Goal: Navigation & Orientation: Find specific page/section

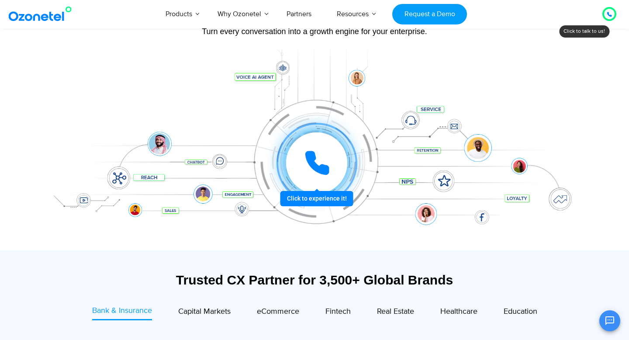
click at [592, 149] on div "Orchestrate Intelligent Customer Experiences Turn every conversation into a gro…" at bounding box center [314, 106] width 559 height 289
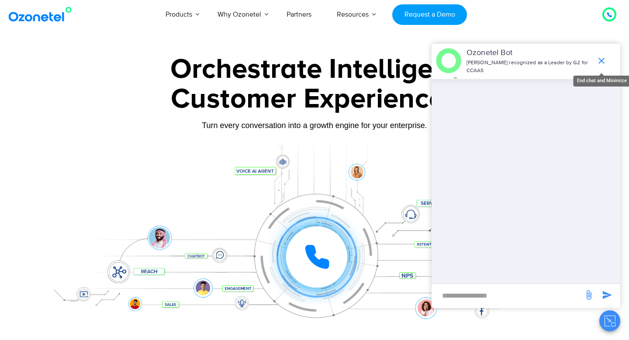
click at [596, 60] on icon "end chat or minimize" at bounding box center [601, 60] width 10 height 10
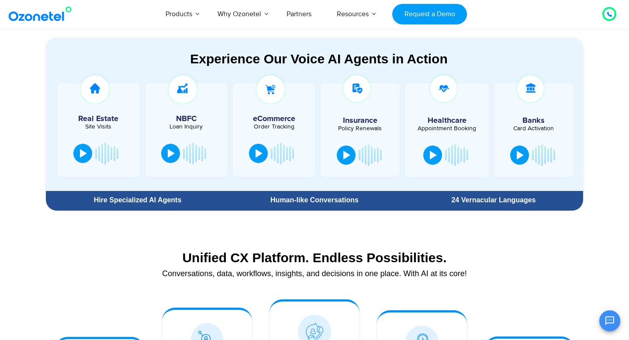
scroll to position [476, 0]
click at [516, 198] on div "24 Vernacular Languages" at bounding box center [493, 199] width 170 height 7
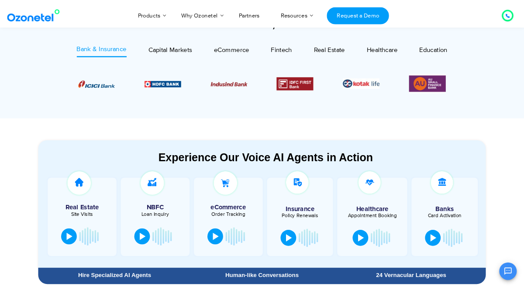
scroll to position [285, 0]
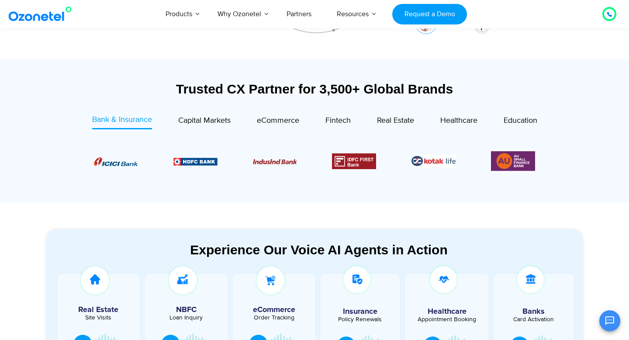
click at [601, 149] on section "Trusted CX Partner for 3,500+ Global Brands Bank & Insurance Capital Markets" at bounding box center [314, 130] width 629 height 143
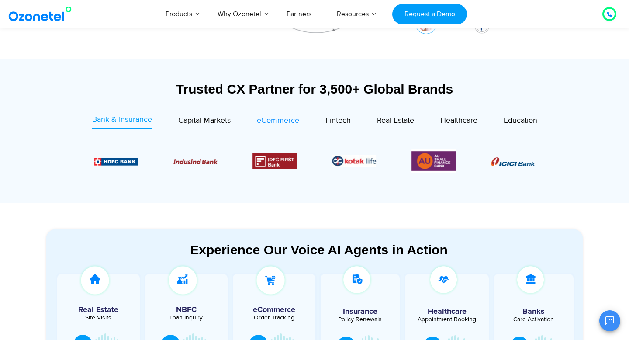
click at [292, 120] on span "eCommerce" at bounding box center [278, 121] width 42 height 10
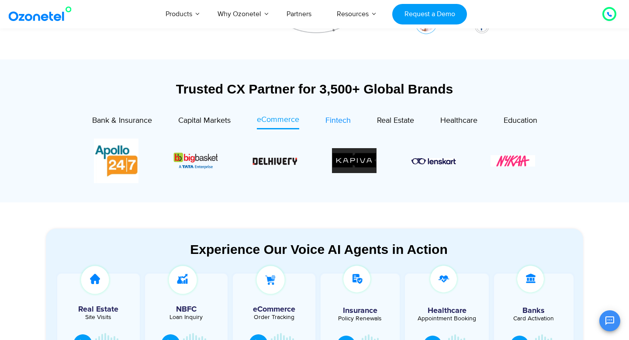
click at [330, 120] on span "Fintech" at bounding box center [337, 121] width 25 height 10
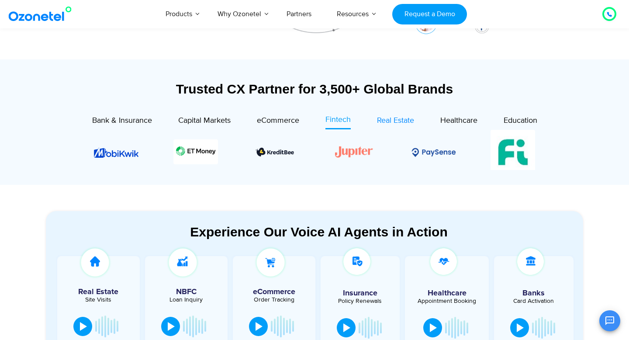
click at [389, 121] on span "Real Estate" at bounding box center [395, 121] width 37 height 10
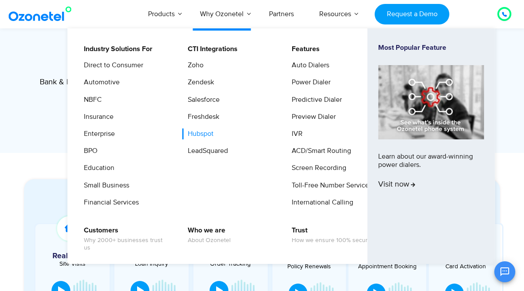
scroll to position [324, 0]
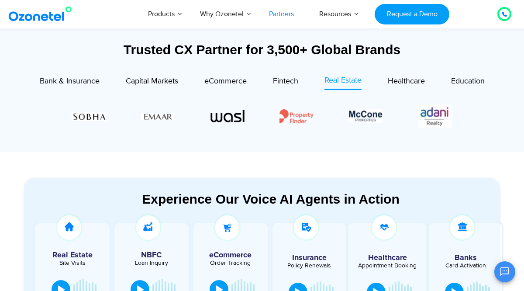
click at [281, 8] on link "Partners" at bounding box center [281, 14] width 50 height 29
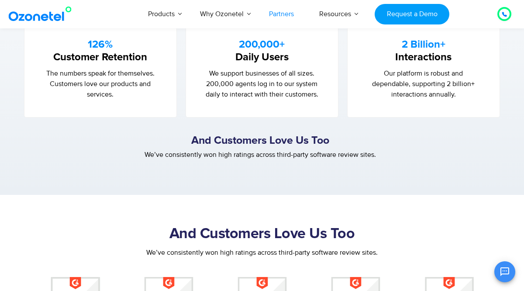
scroll to position [730, 0]
